Goal: Download file/media

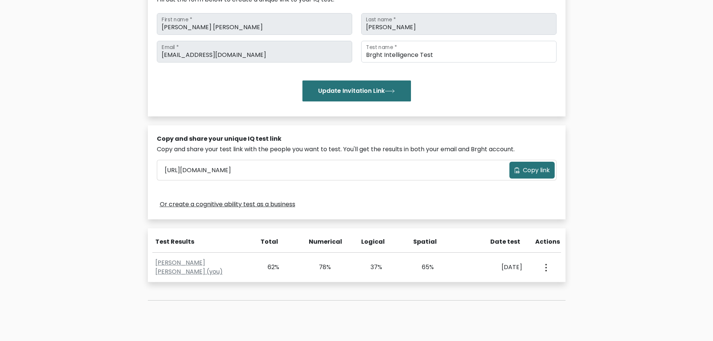
scroll to position [112, 0]
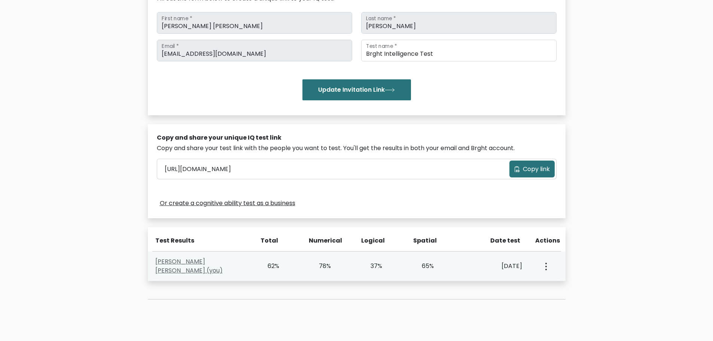
click at [201, 264] on link "[PERSON_NAME] [PERSON_NAME] (you)" at bounding box center [188, 266] width 67 height 18
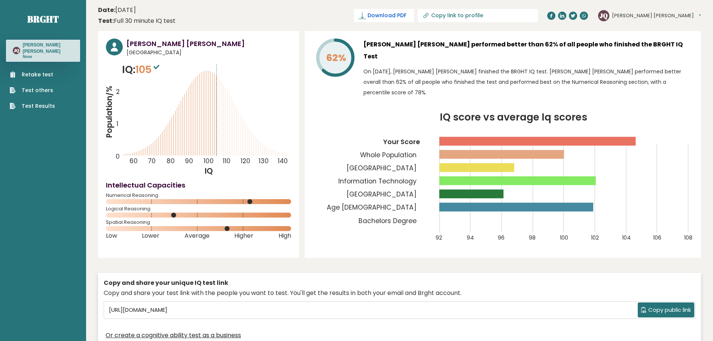
click at [406, 16] on span "Download PDF" at bounding box center [386, 16] width 39 height 8
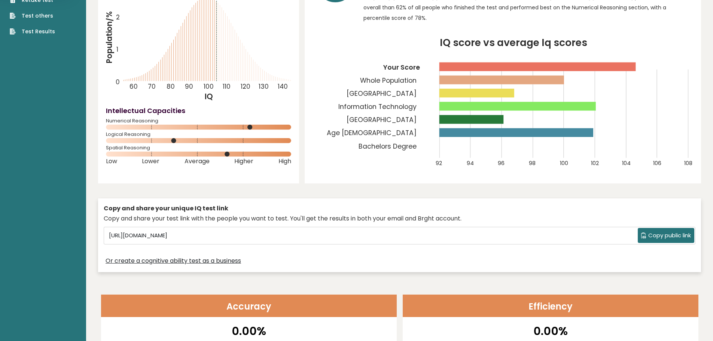
scroll to position [75, 0]
click at [657, 227] on button "Copy public link" at bounding box center [666, 234] width 56 height 15
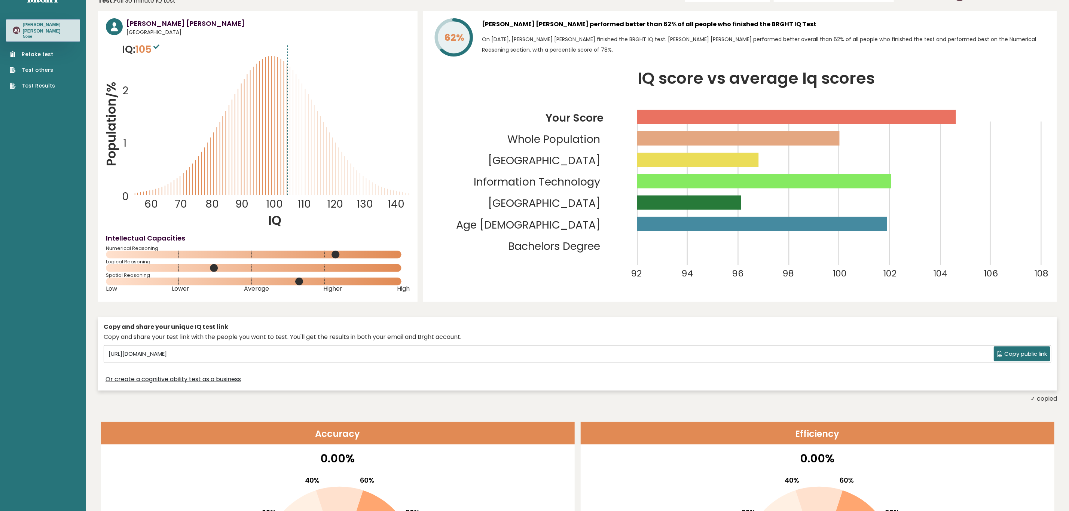
scroll to position [0, 0]
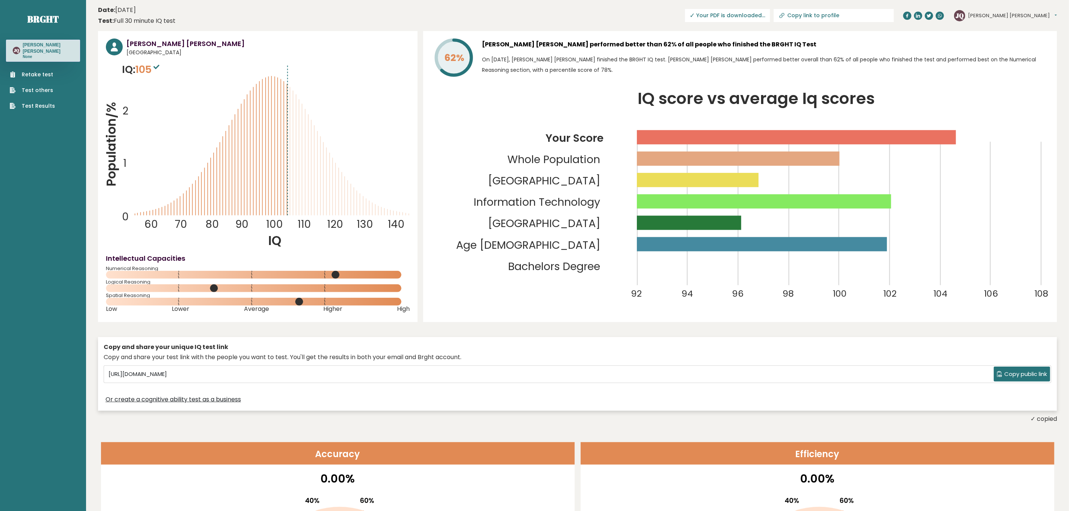
click at [718, 15] on span "✓ Your PDF is downloaded..." at bounding box center [727, 15] width 85 height 13
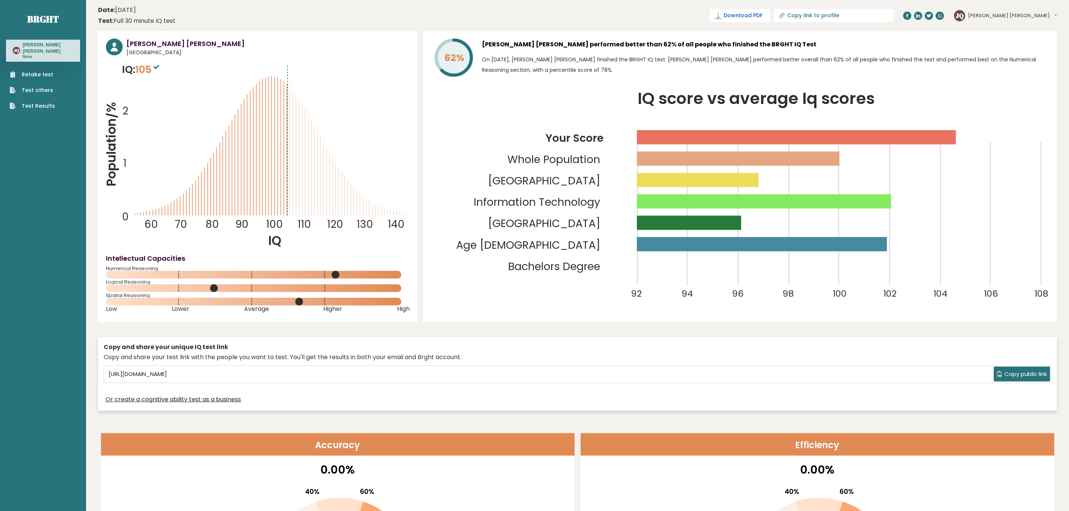
click at [763, 15] on span "Download PDF" at bounding box center [743, 16] width 39 height 8
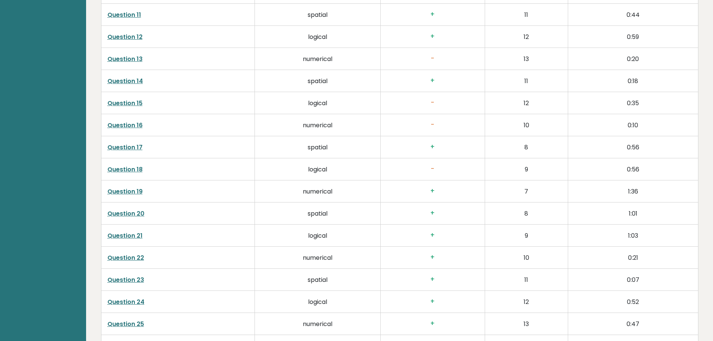
scroll to position [1400, 0]
